Goal: Book appointment/travel/reservation

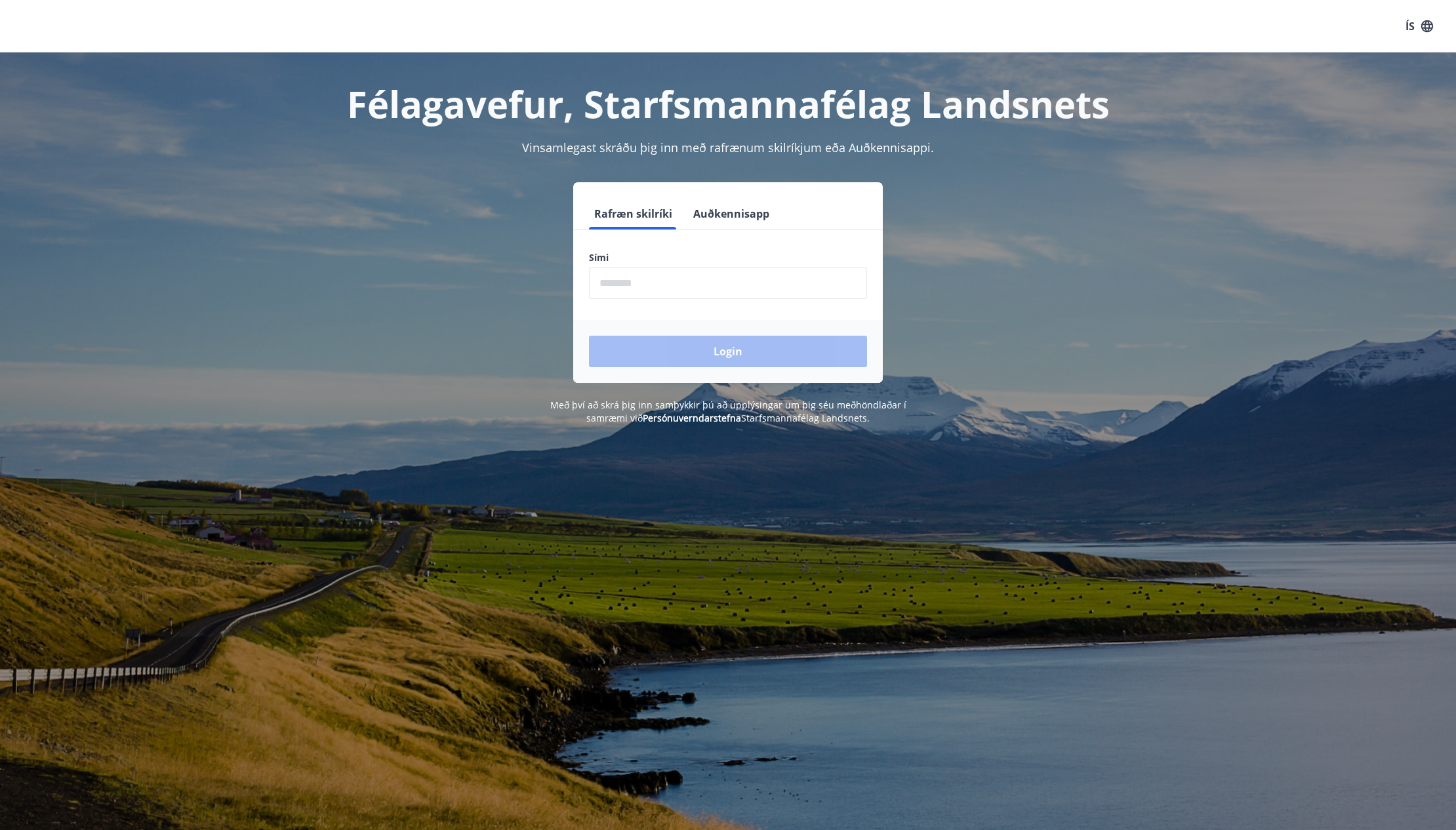
click at [618, 289] on input "phone" at bounding box center [728, 283] width 278 height 32
type input "********"
click at [699, 356] on button "Login" at bounding box center [728, 351] width 278 height 32
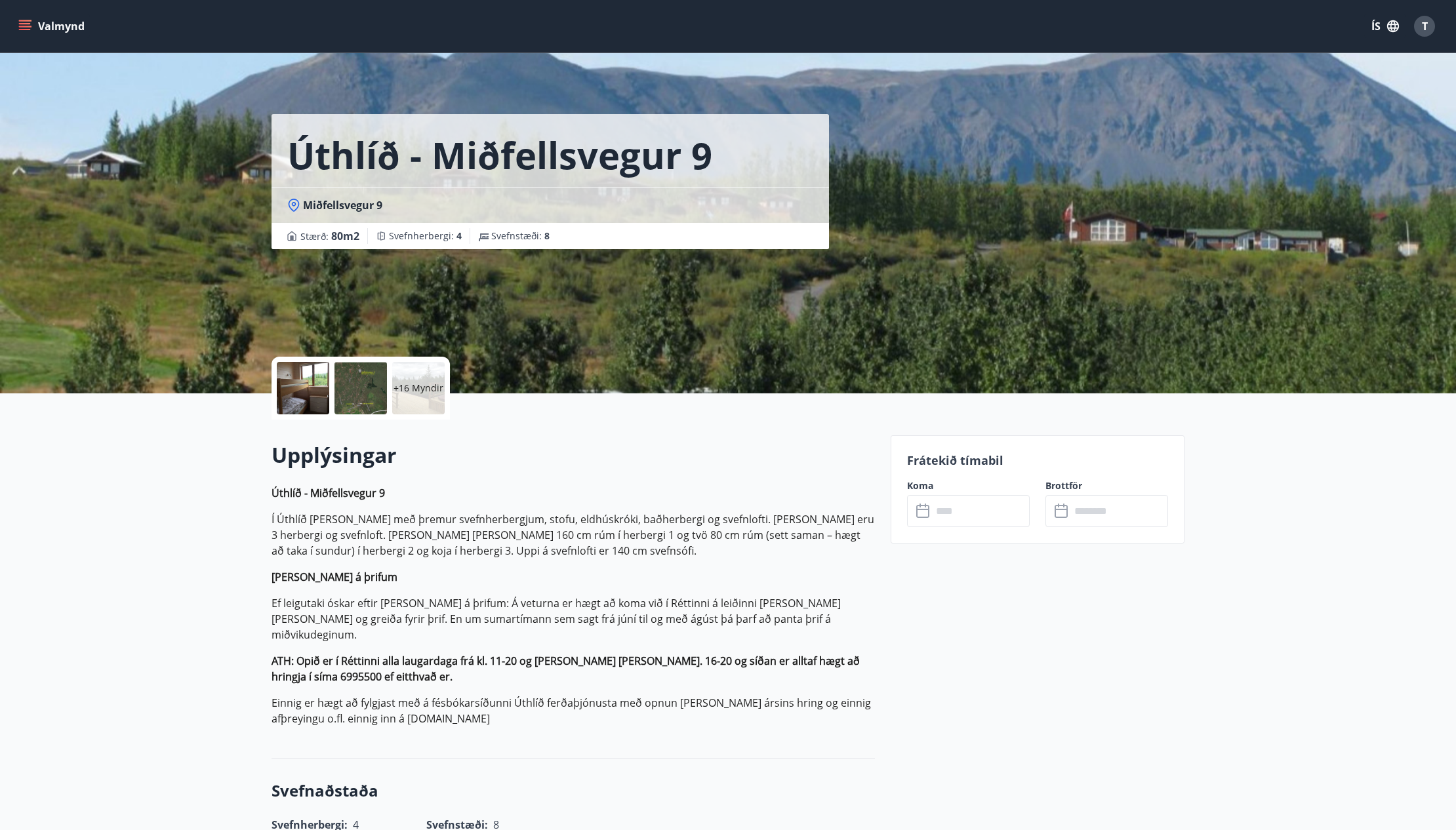
click at [33, 30] on button "Valmynd" at bounding box center [52, 27] width 74 height 24
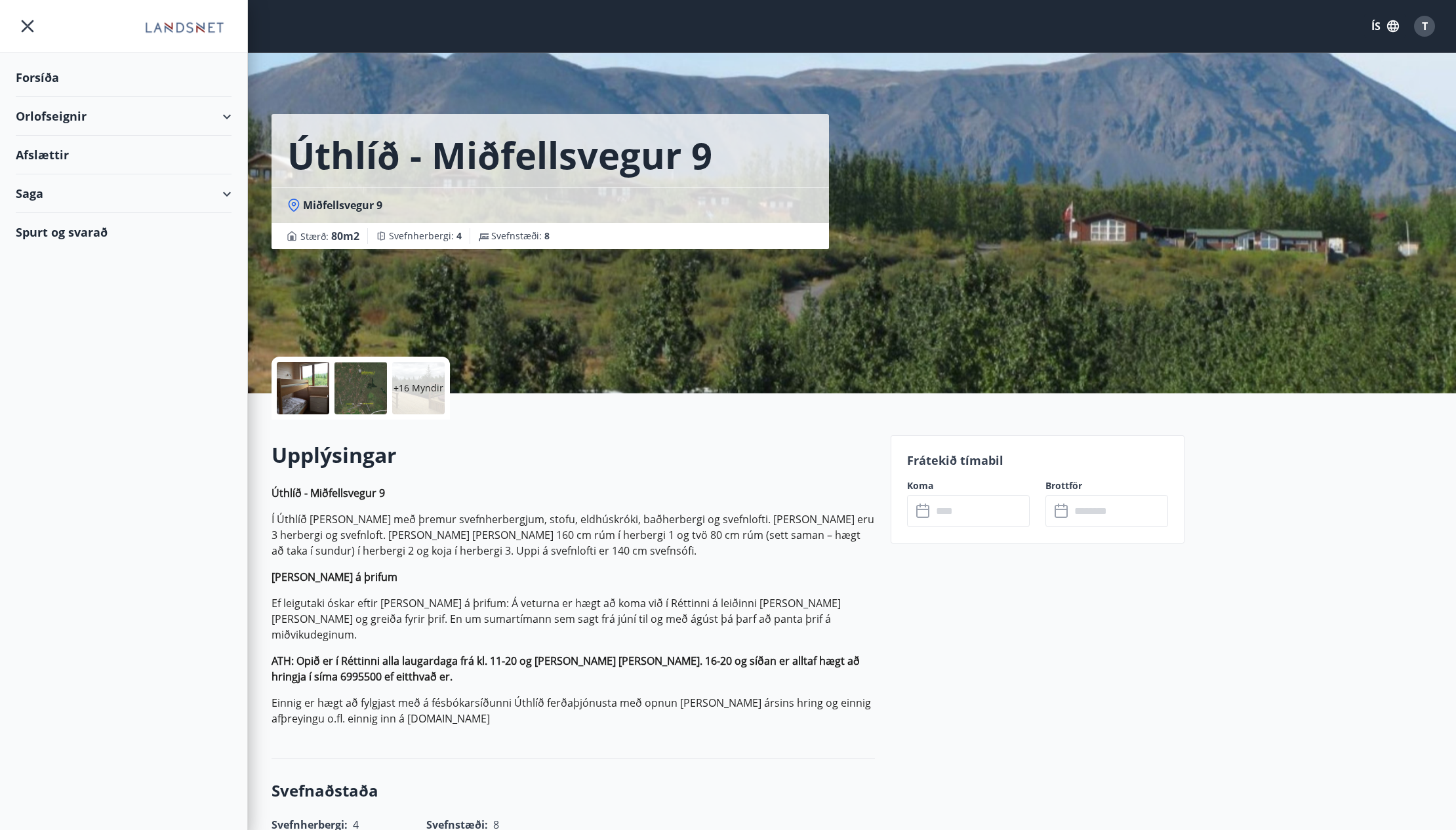
click at [54, 80] on div "Forsíða" at bounding box center [123, 78] width 216 height 38
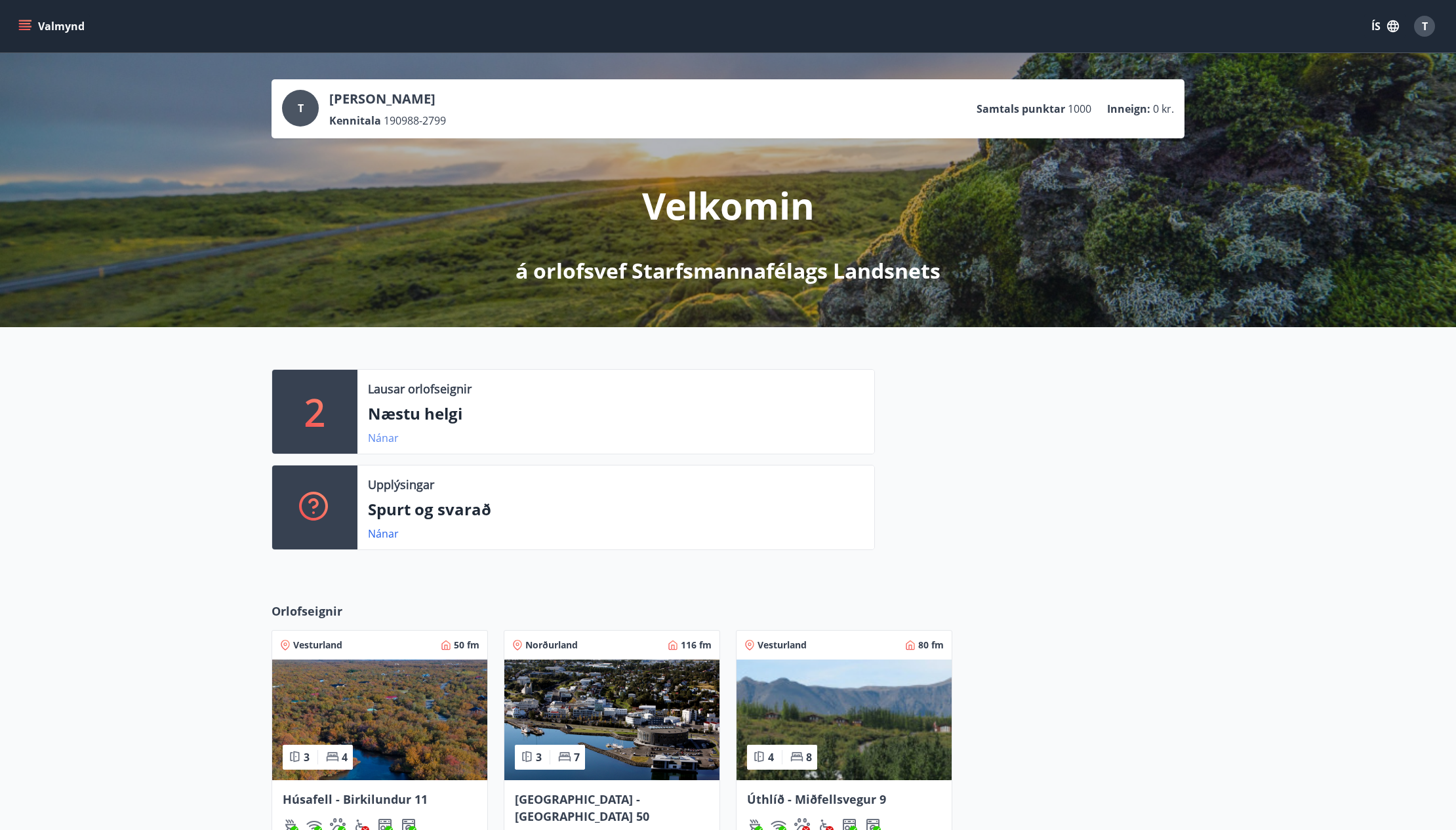
click at [379, 438] on link "Nánar" at bounding box center [383, 438] width 31 height 15
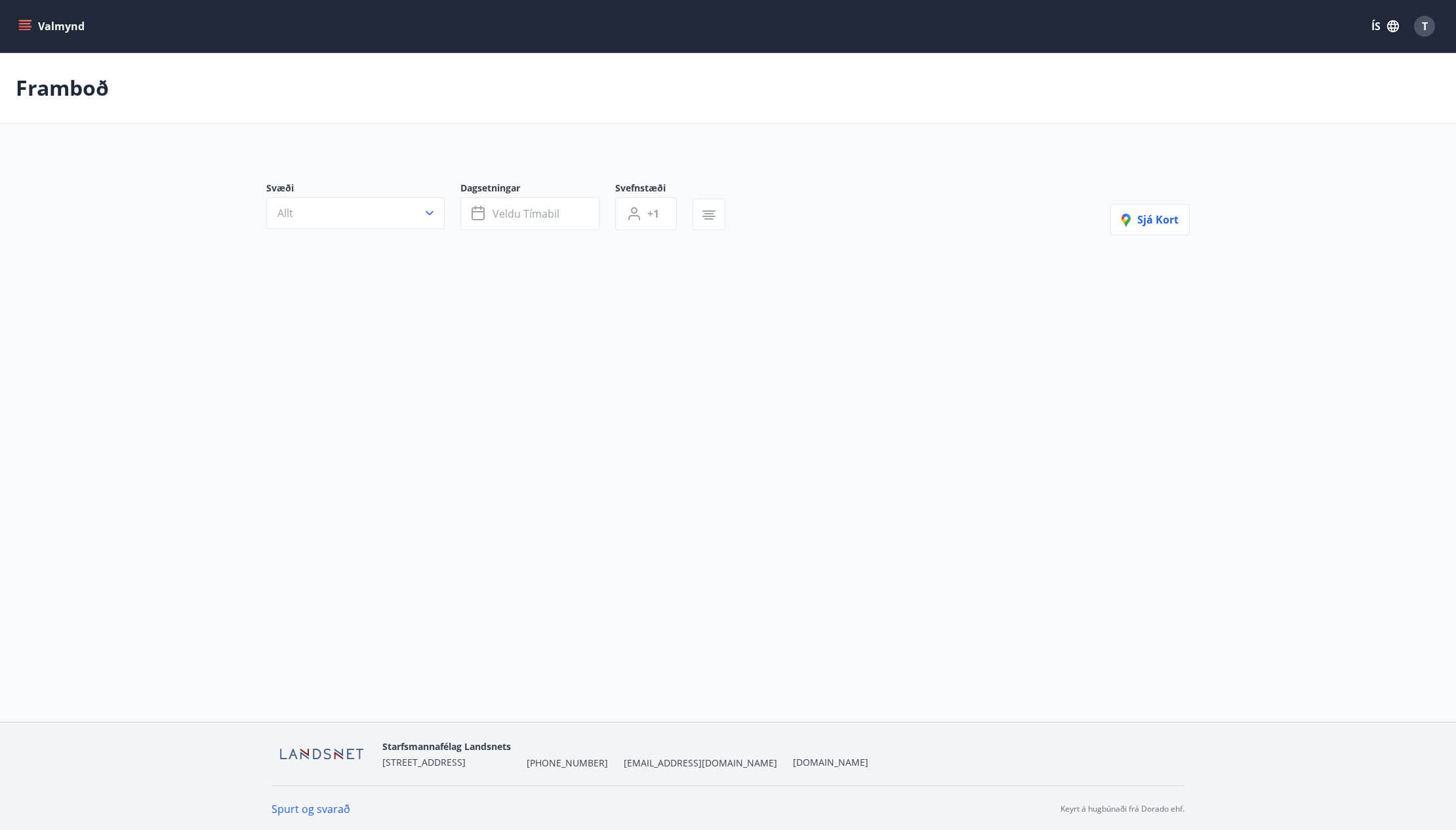
type input "*"
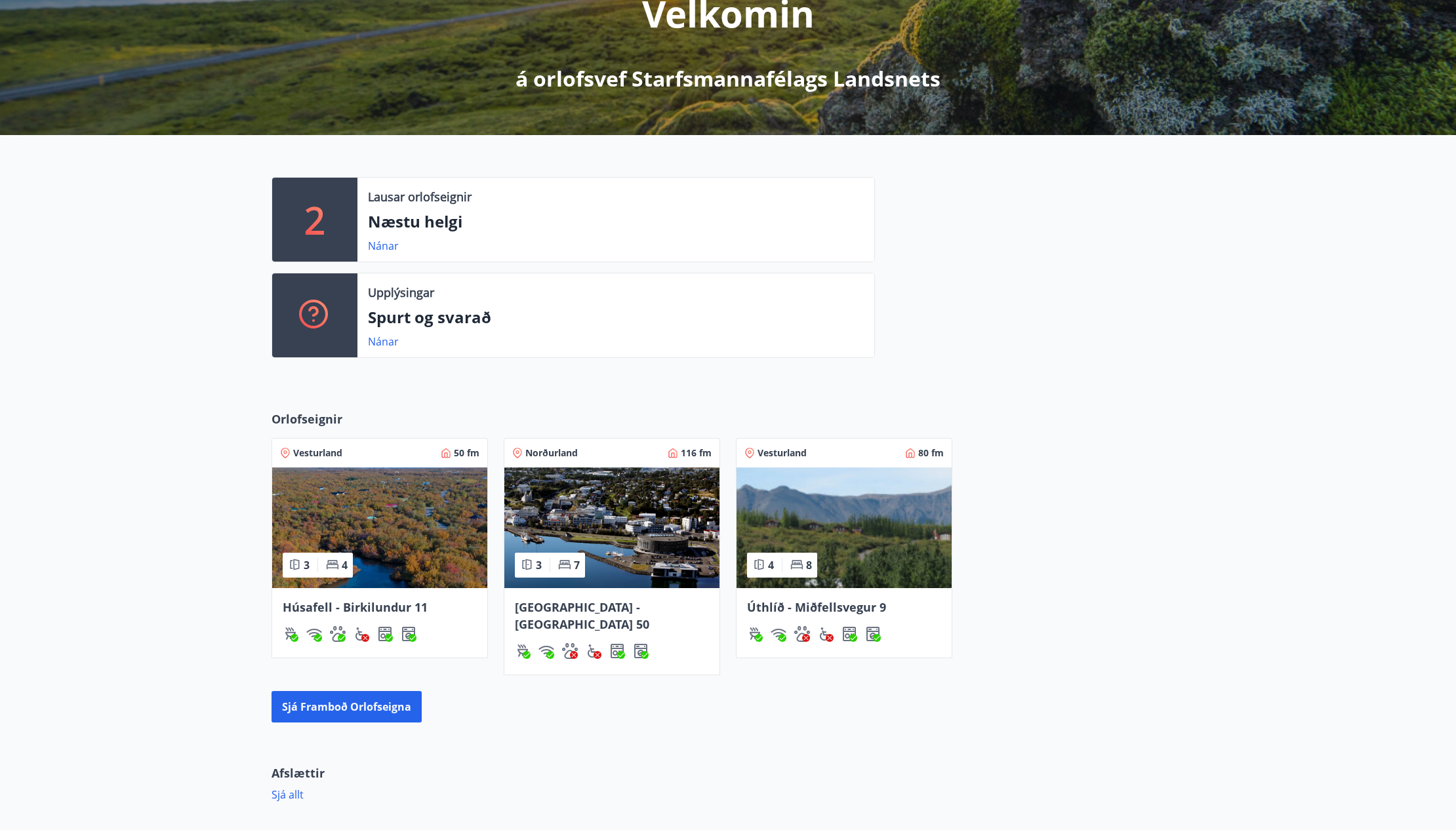
scroll to position [196, 0]
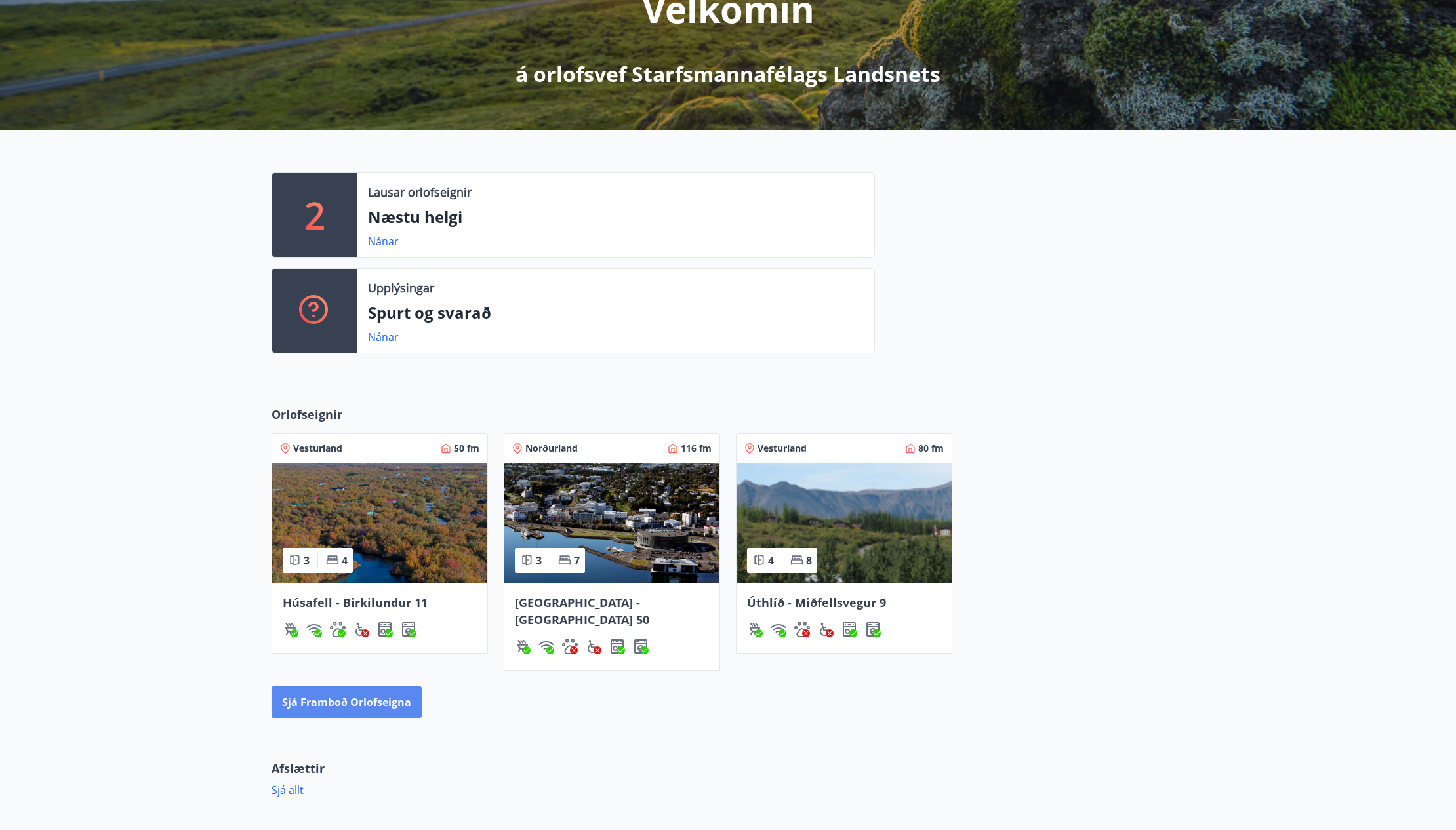
click at [338, 687] on button "Sjá framboð orlofseigna" at bounding box center [346, 702] width 150 height 32
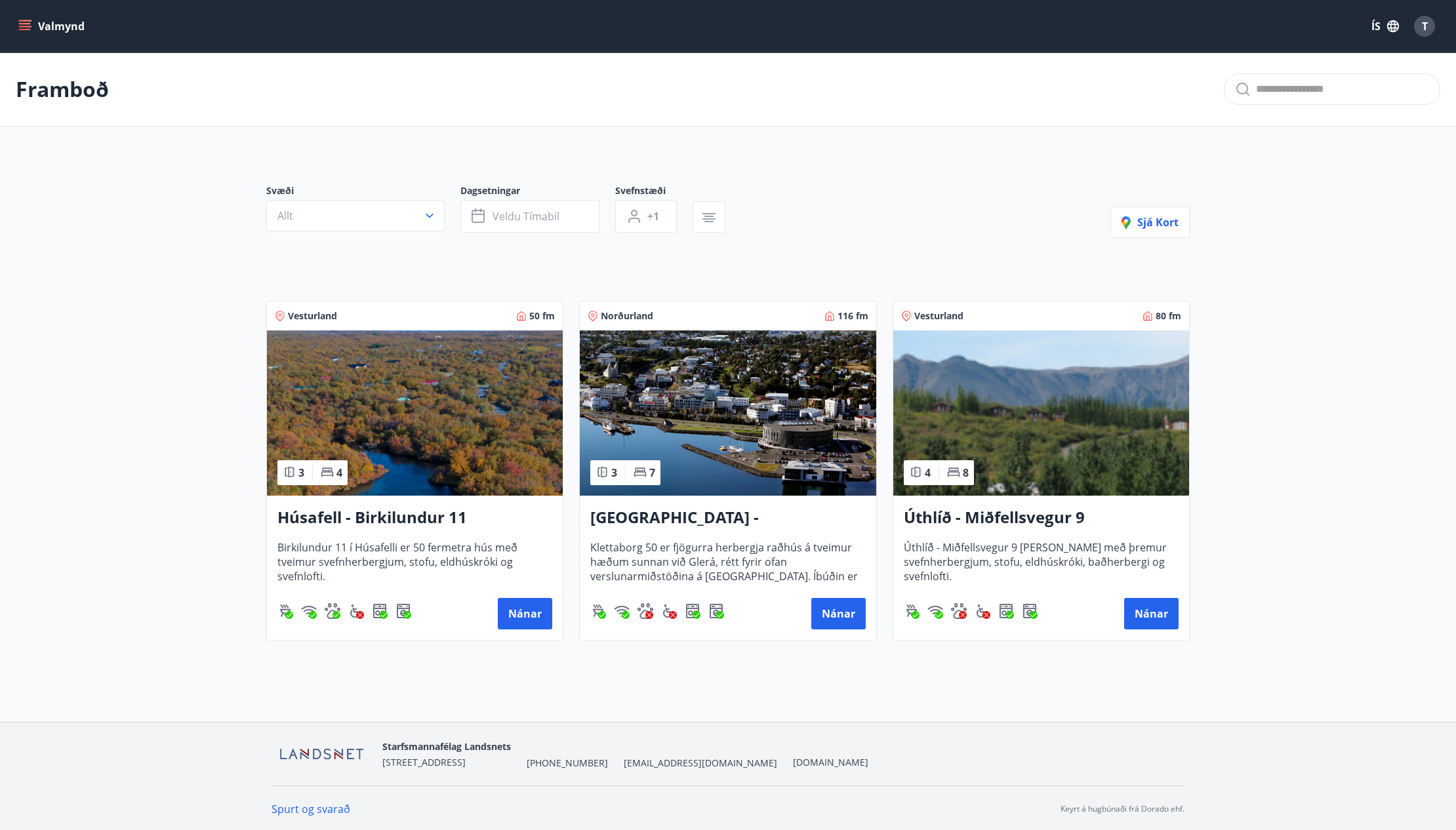
scroll to position [1, 0]
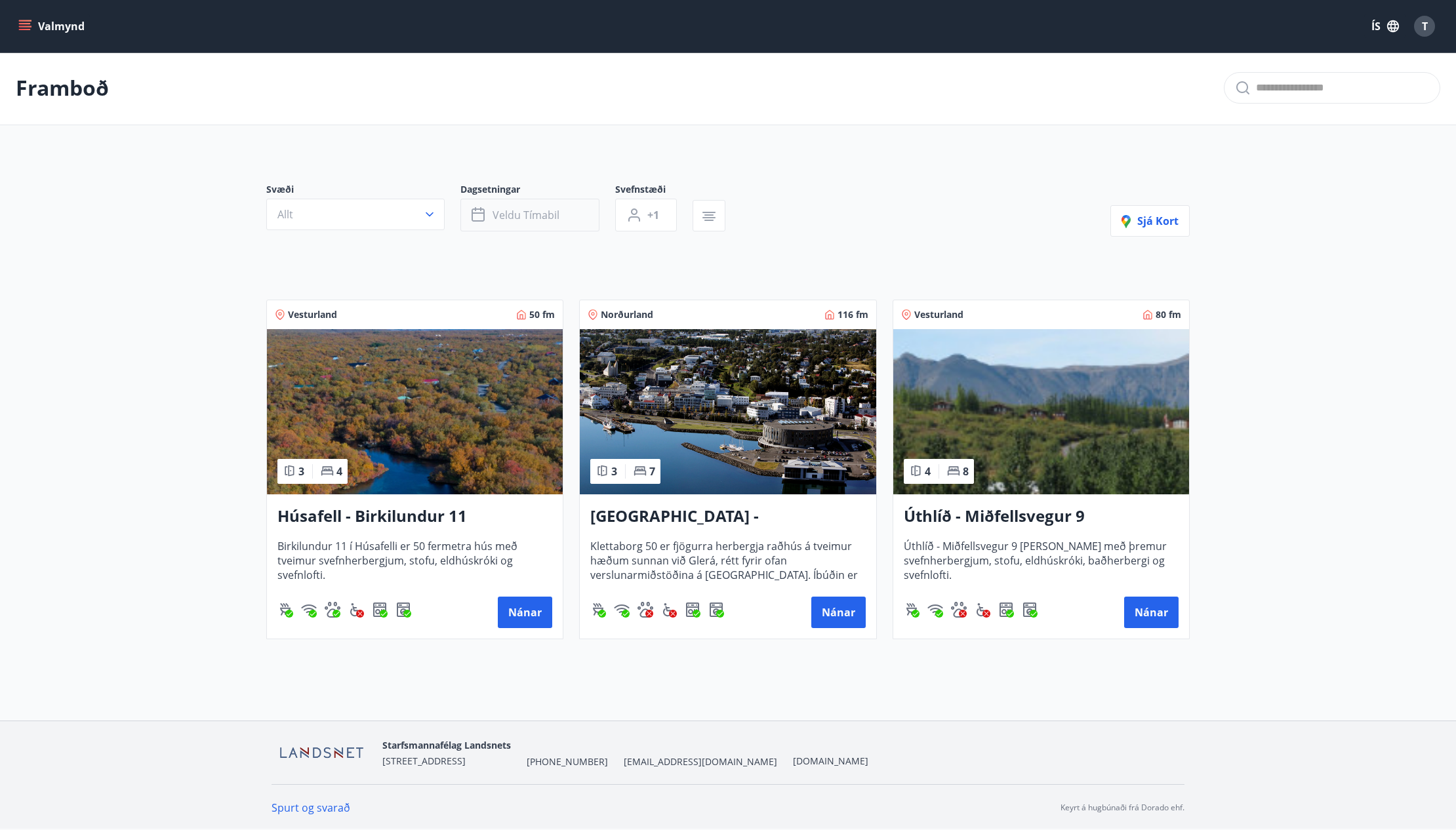
click at [516, 209] on span "Veldu tímabil" at bounding box center [526, 215] width 67 height 15
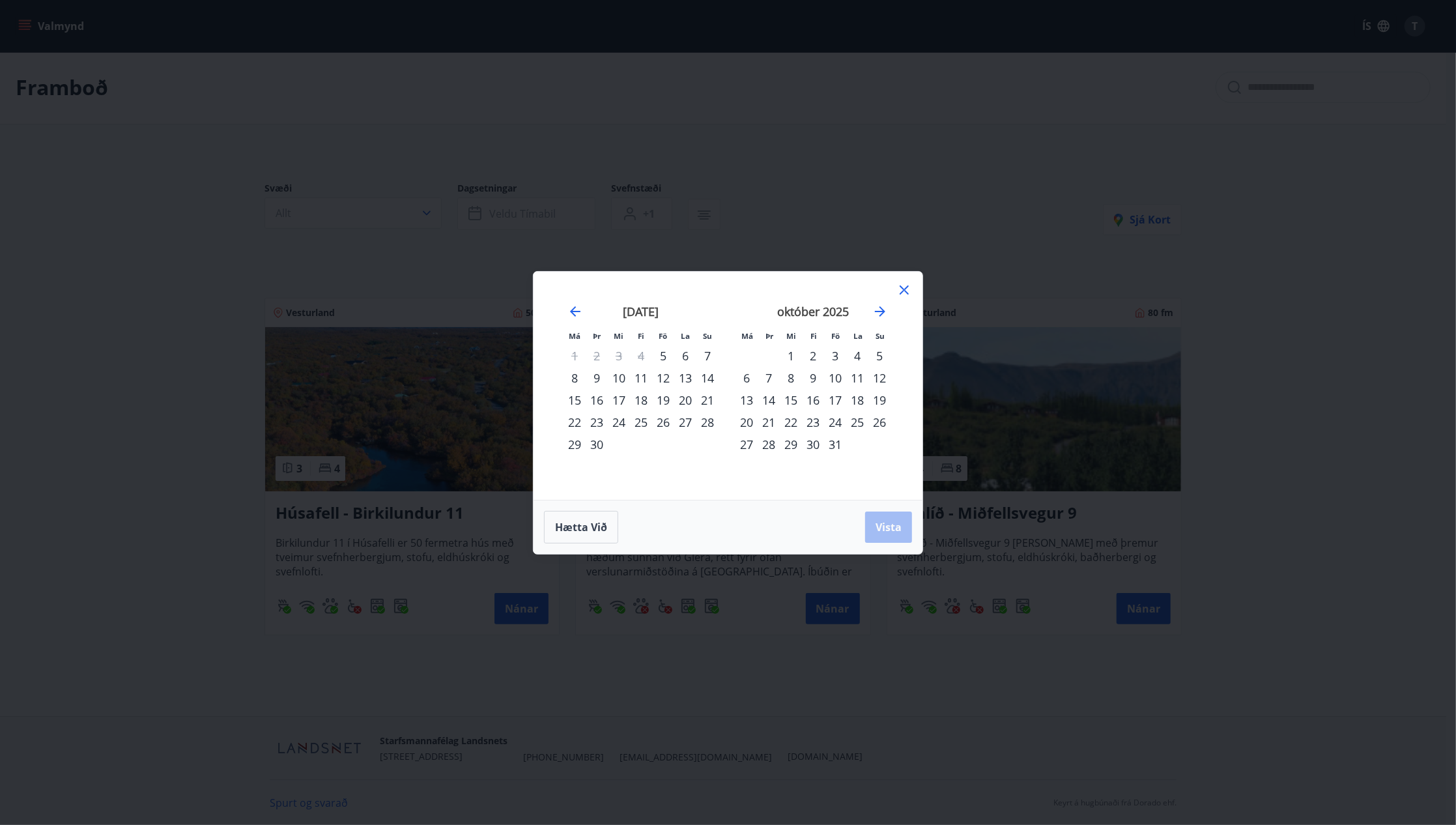
click at [663, 357] on div "5" at bounding box center [663, 356] width 22 height 22
click at [598, 445] on div "30" at bounding box center [597, 444] width 22 height 22
click at [838, 445] on div "31" at bounding box center [835, 444] width 22 height 22
click at [662, 352] on div "5" at bounding box center [663, 356] width 22 height 22
click at [845, 445] on div "31" at bounding box center [835, 444] width 22 height 22
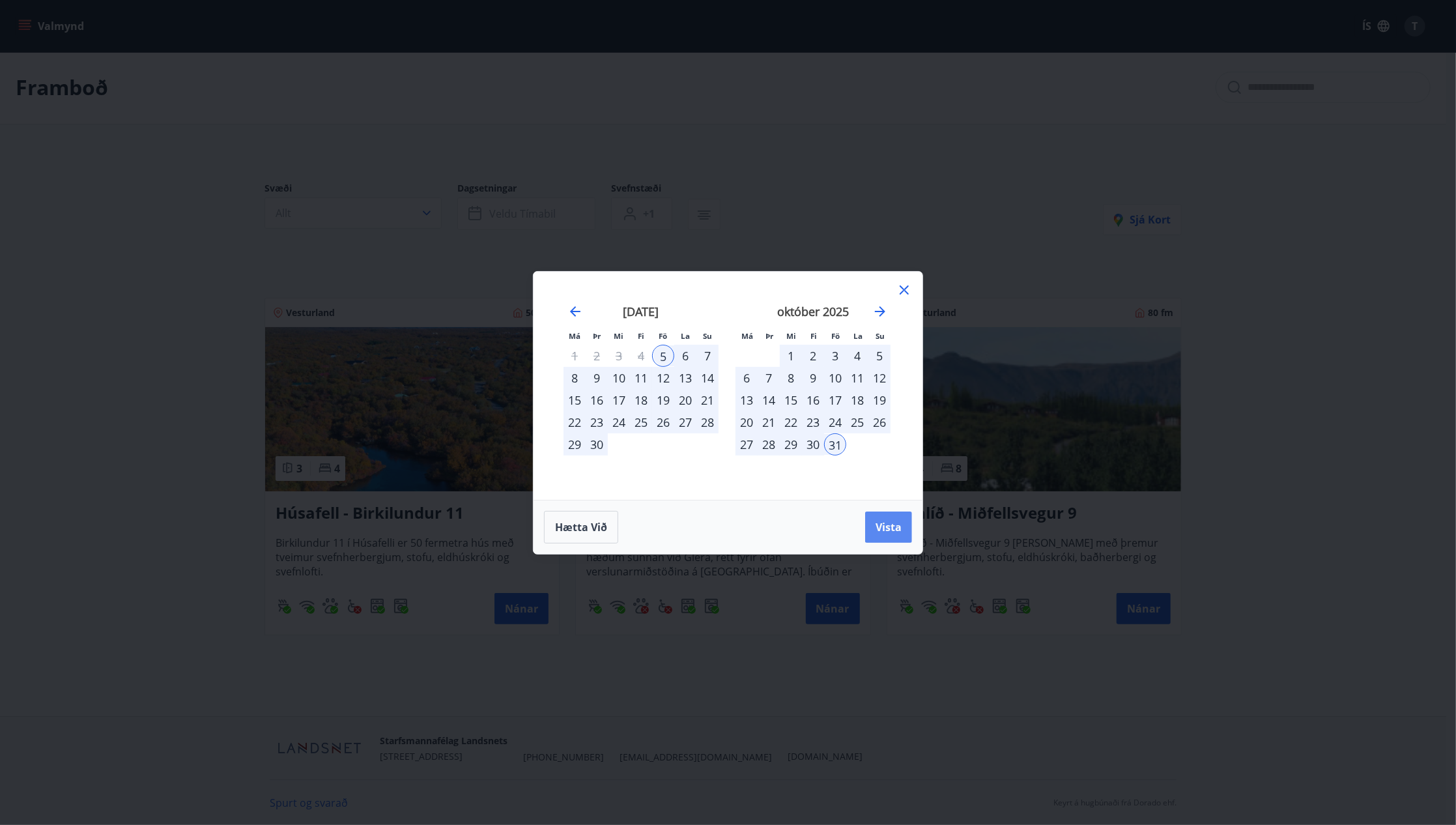
click at [889, 532] on span "Vista" at bounding box center [889, 527] width 26 height 15
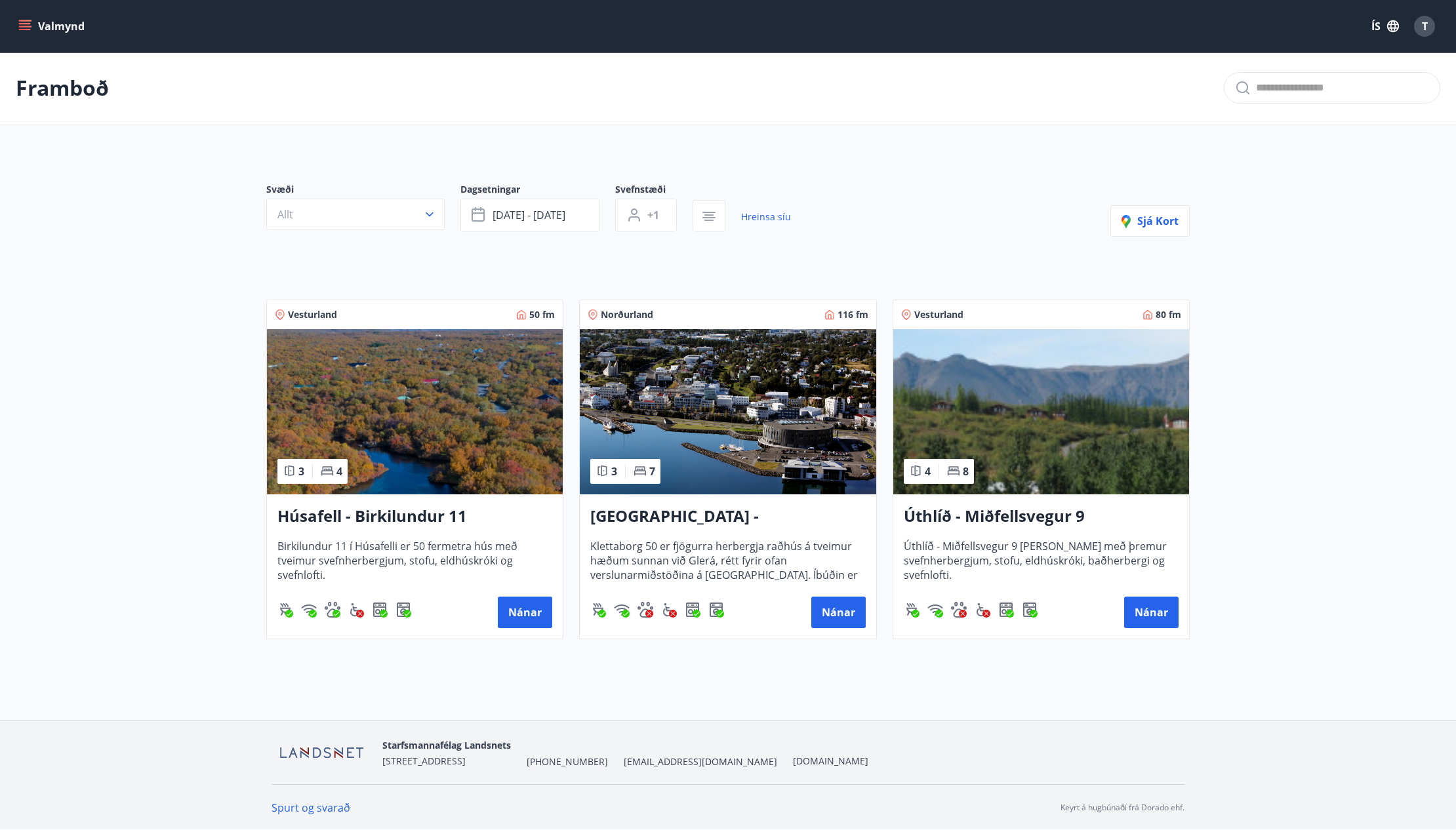
click at [389, 511] on h3 "Húsafell - Birkilundur 11" at bounding box center [415, 517] width 275 height 24
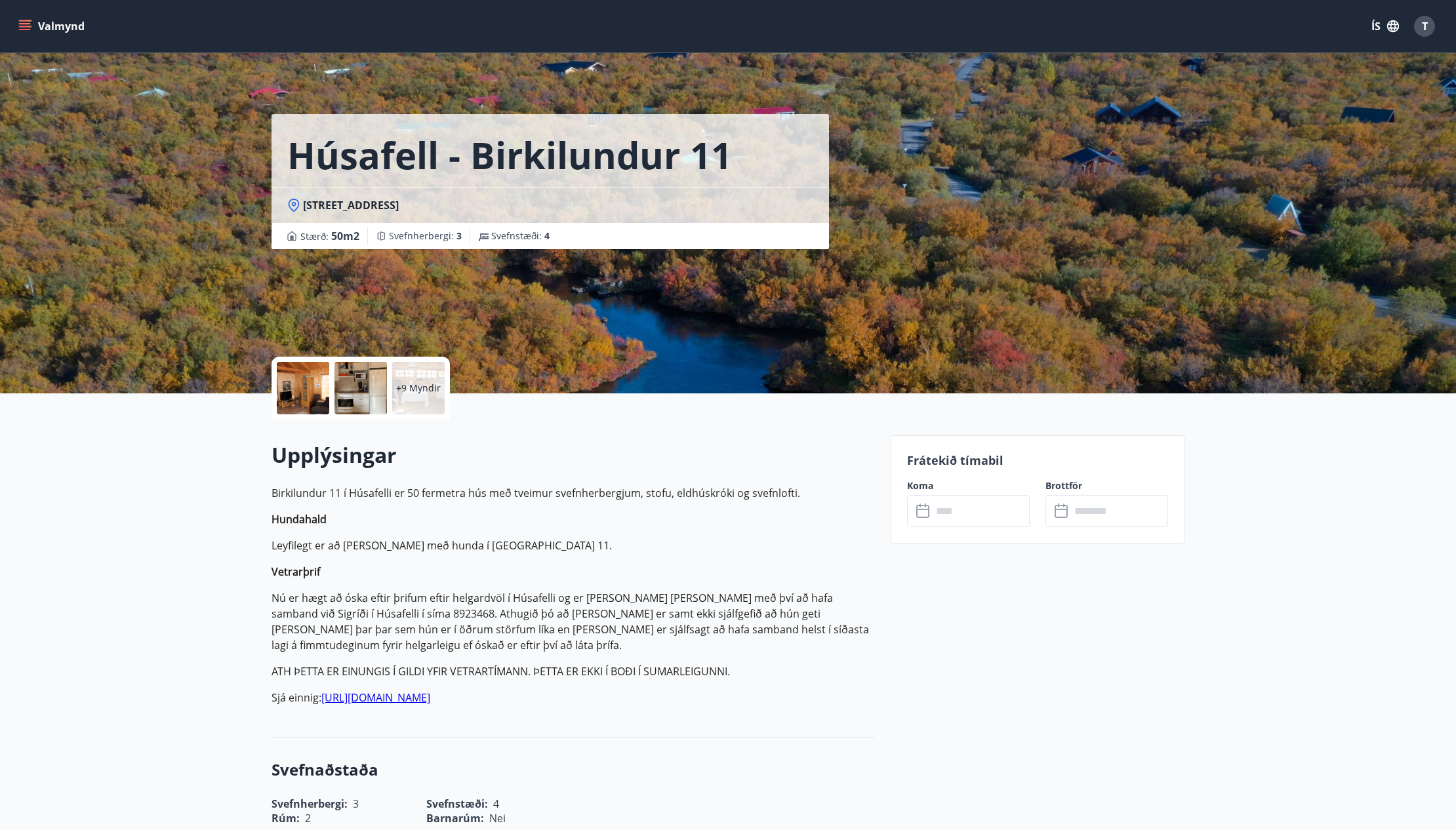
click at [965, 517] on input "text" at bounding box center [981, 511] width 98 height 32
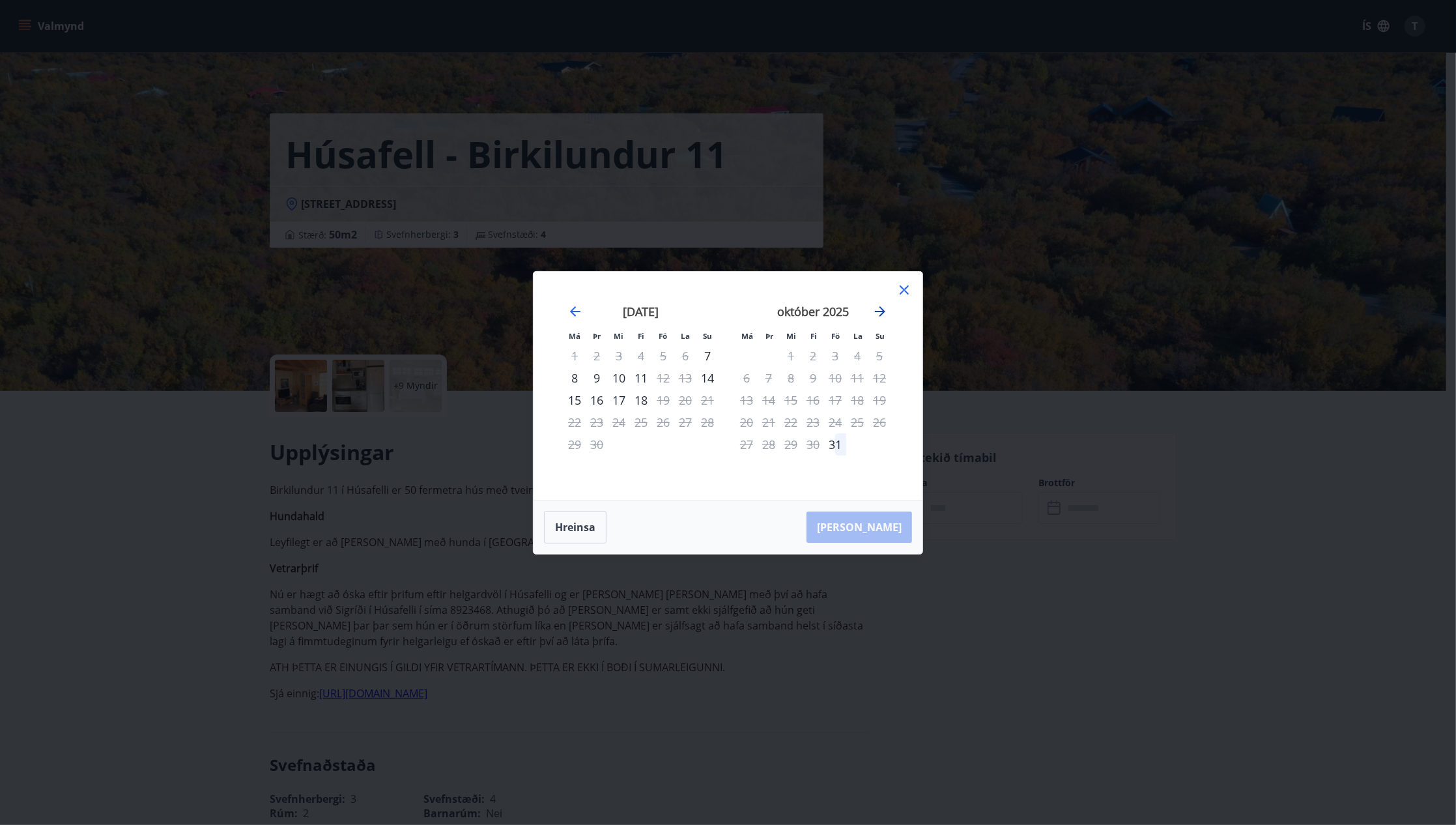
click at [878, 308] on icon "Move forward to switch to the next month." at bounding box center [880, 311] width 15 height 15
click at [570, 310] on icon "Move backward to switch to the previous month." at bounding box center [575, 311] width 15 height 15
click at [578, 313] on icon "Move backward to switch to the previous month." at bounding box center [575, 311] width 15 height 15
click at [904, 288] on icon at bounding box center [904, 289] width 15 height 15
